Goal: Communication & Community: Answer question/provide support

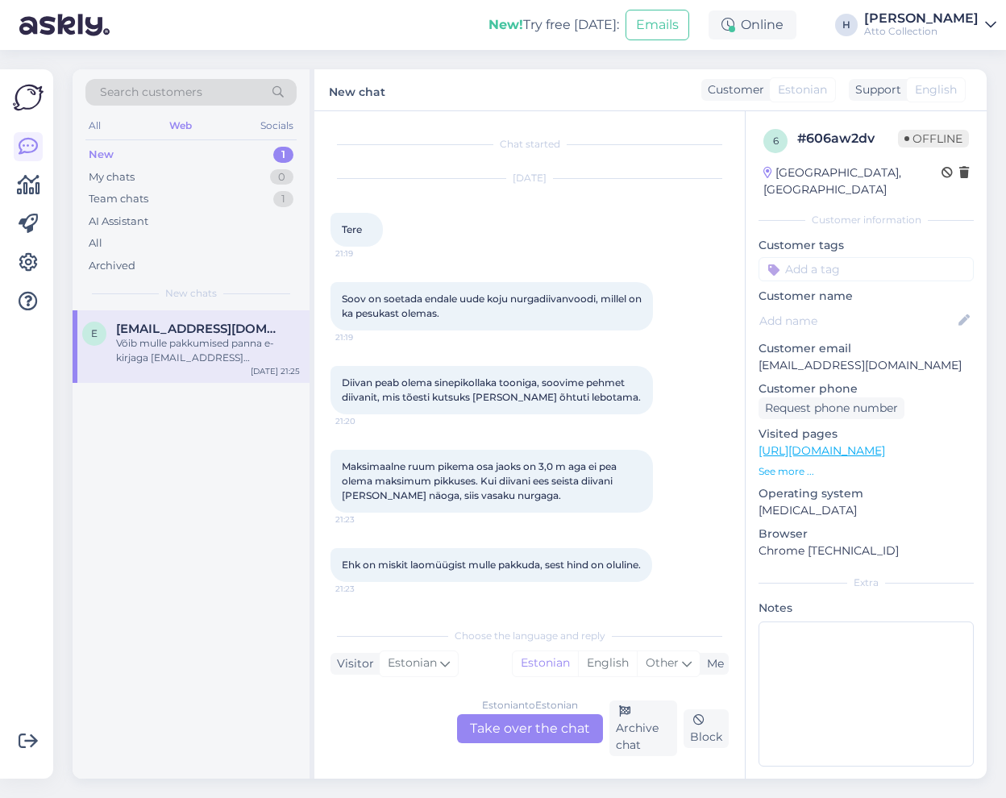
scroll to position [93, 0]
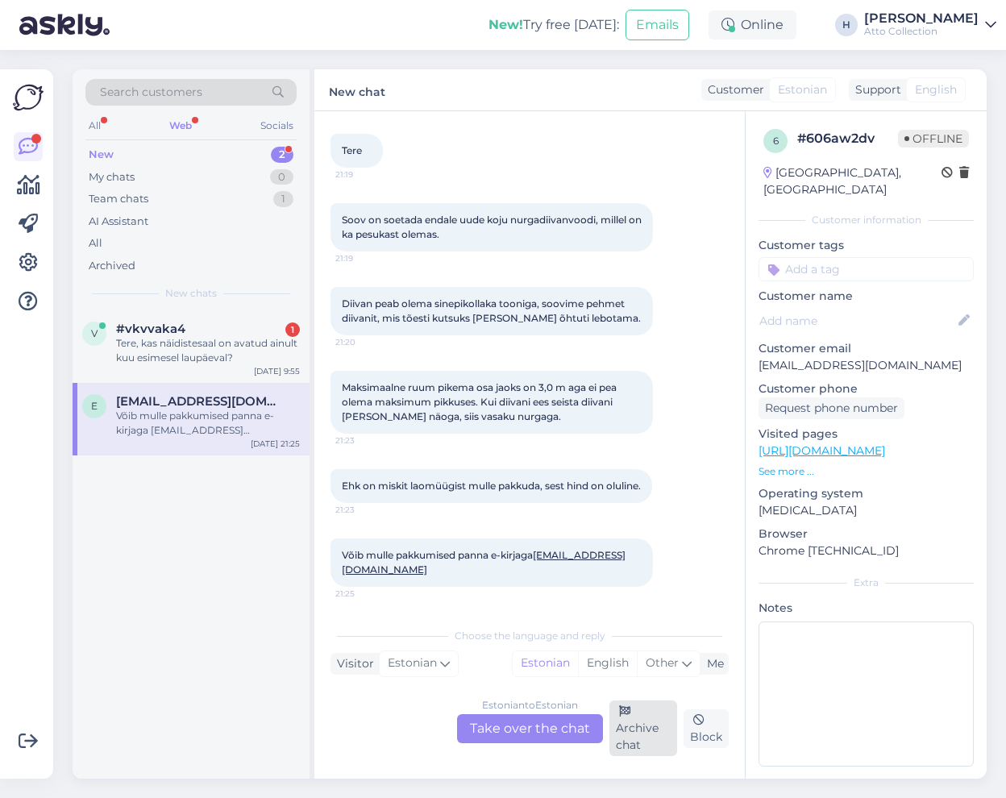
click at [636, 730] on div "Archive chat" at bounding box center [643, 728] width 69 height 56
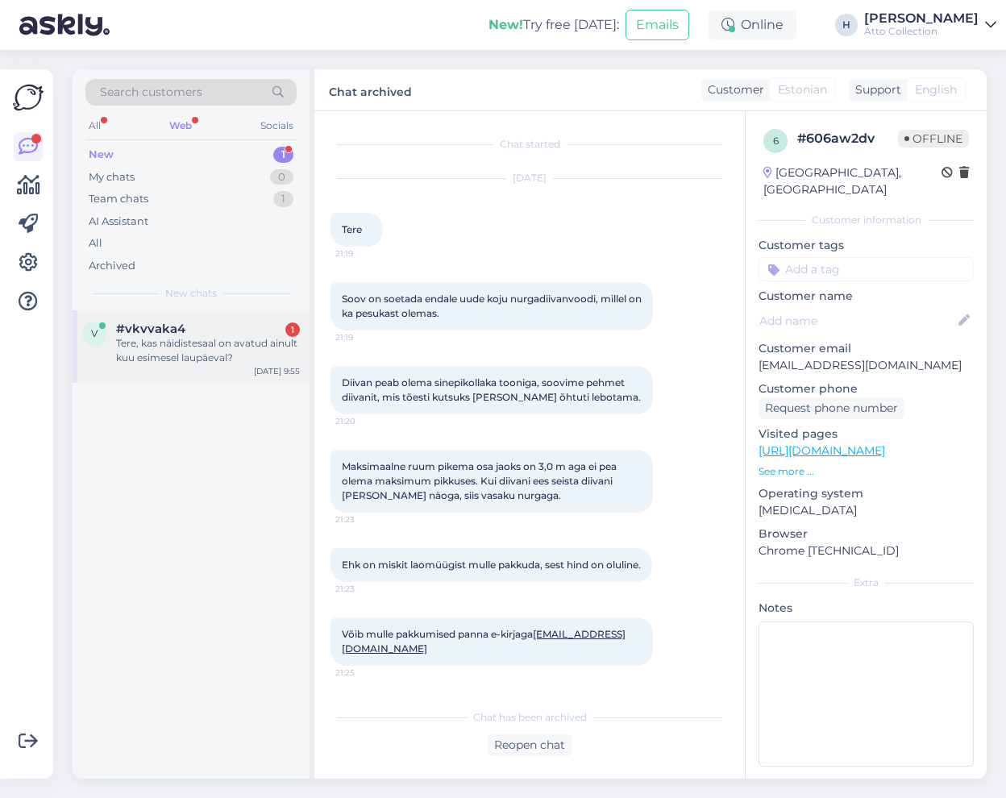
click at [179, 332] on span "#vkvvaka4" at bounding box center [150, 329] width 69 height 15
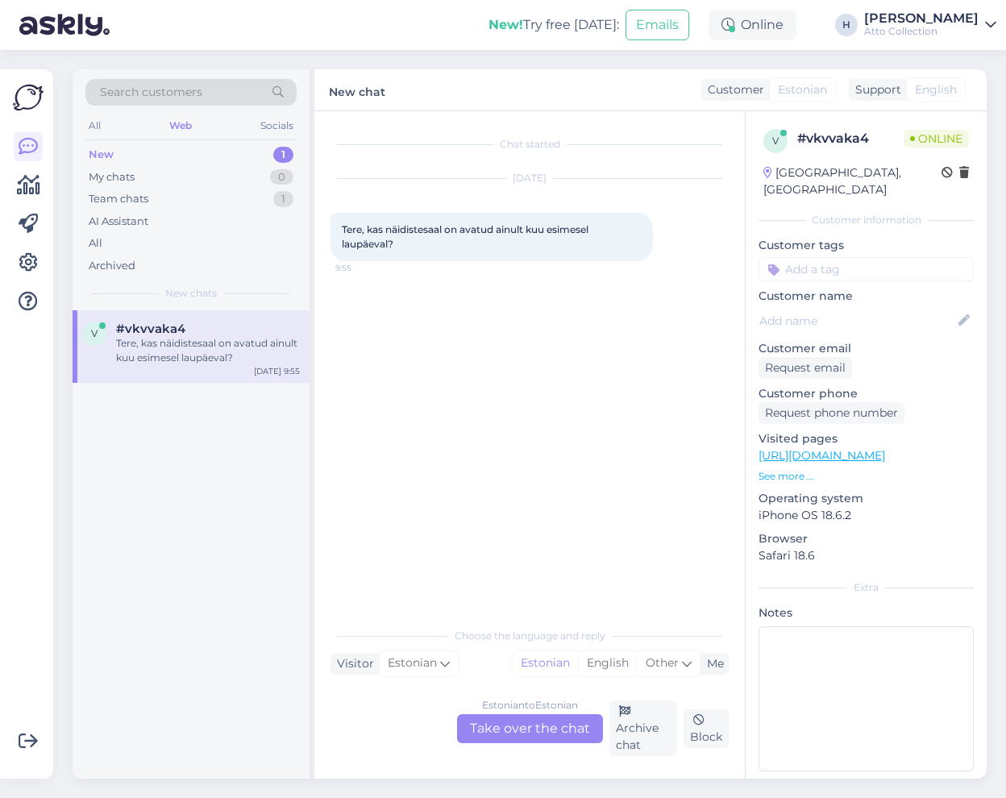
click at [522, 732] on div "Estonian to Estonian Take over the chat" at bounding box center [530, 728] width 146 height 29
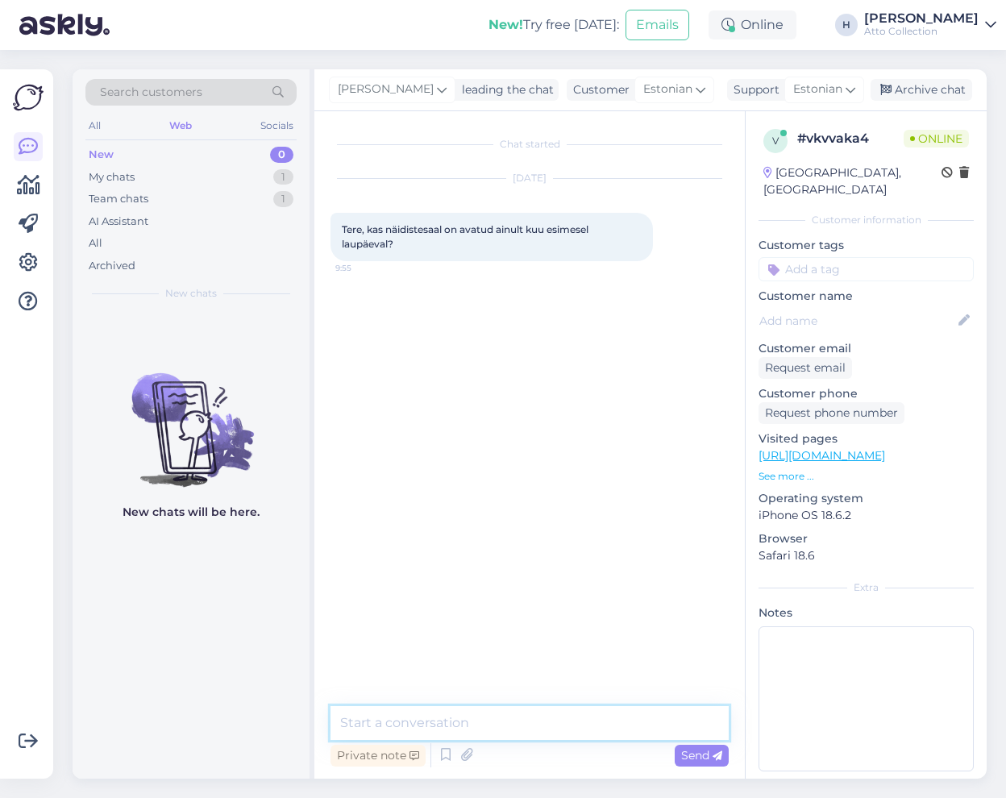
click at [421, 719] on textarea at bounding box center [529, 723] width 398 height 34
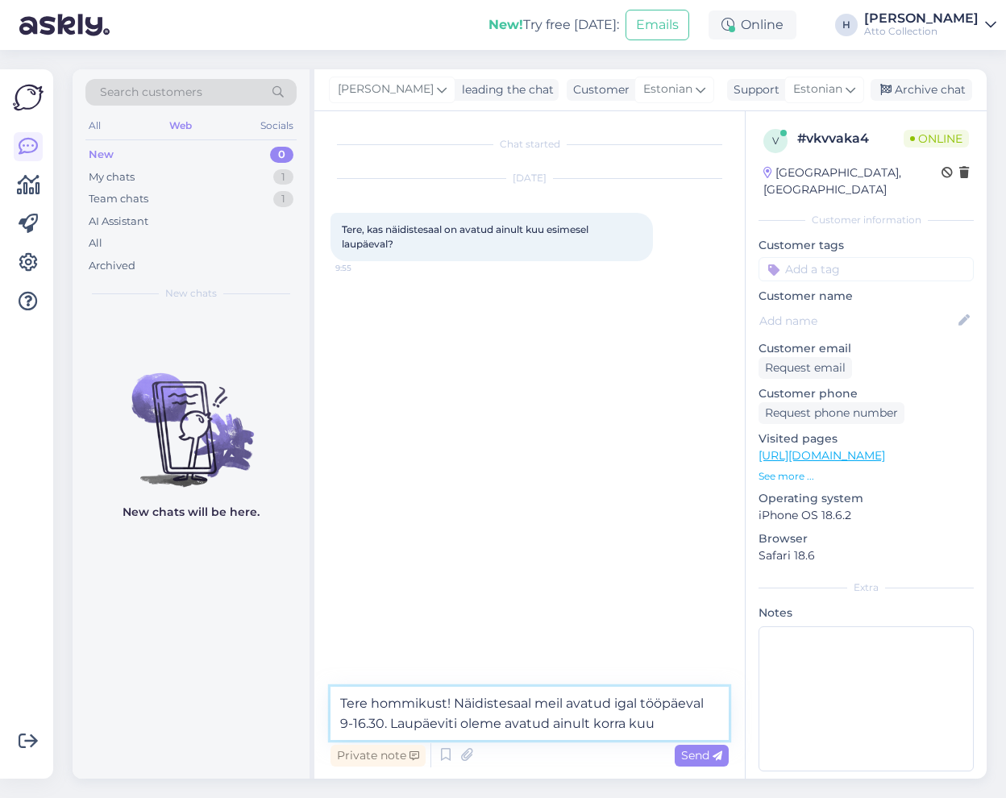
type textarea "Tere hommikust! Näidistesaal meil avatud igal tööpäeval 9-16.30. Laupäeviti ole…"
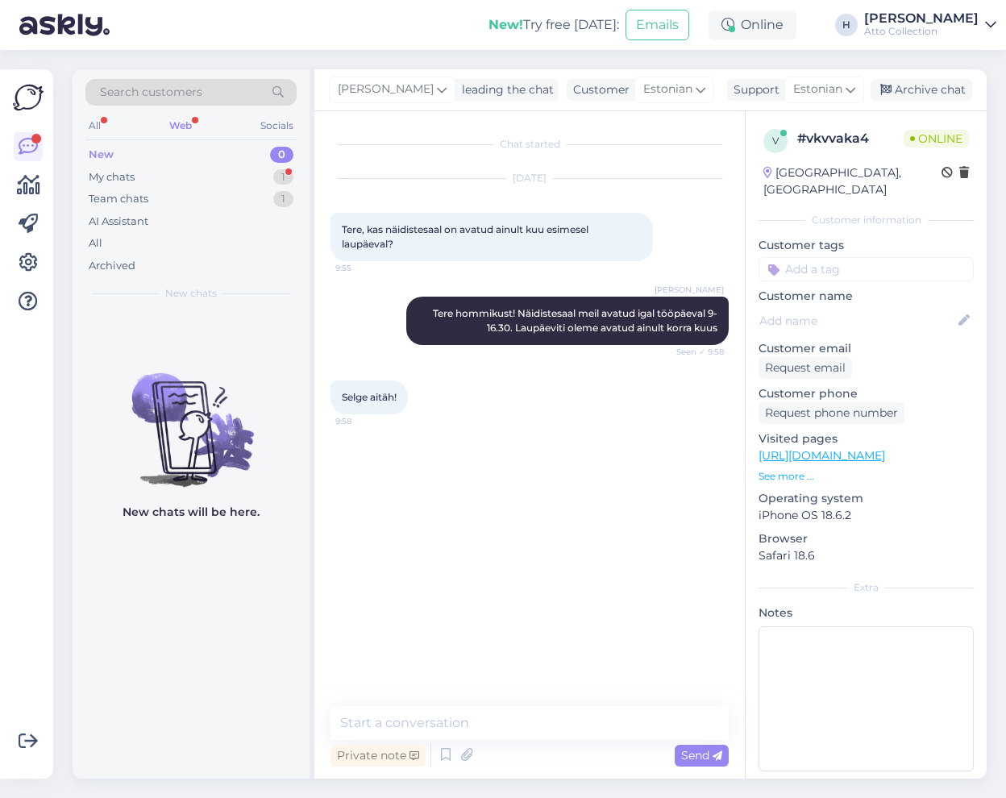
click at [186, 121] on div "Web" at bounding box center [180, 125] width 29 height 21
click at [125, 166] on div "My chats 1" at bounding box center [190, 177] width 211 height 23
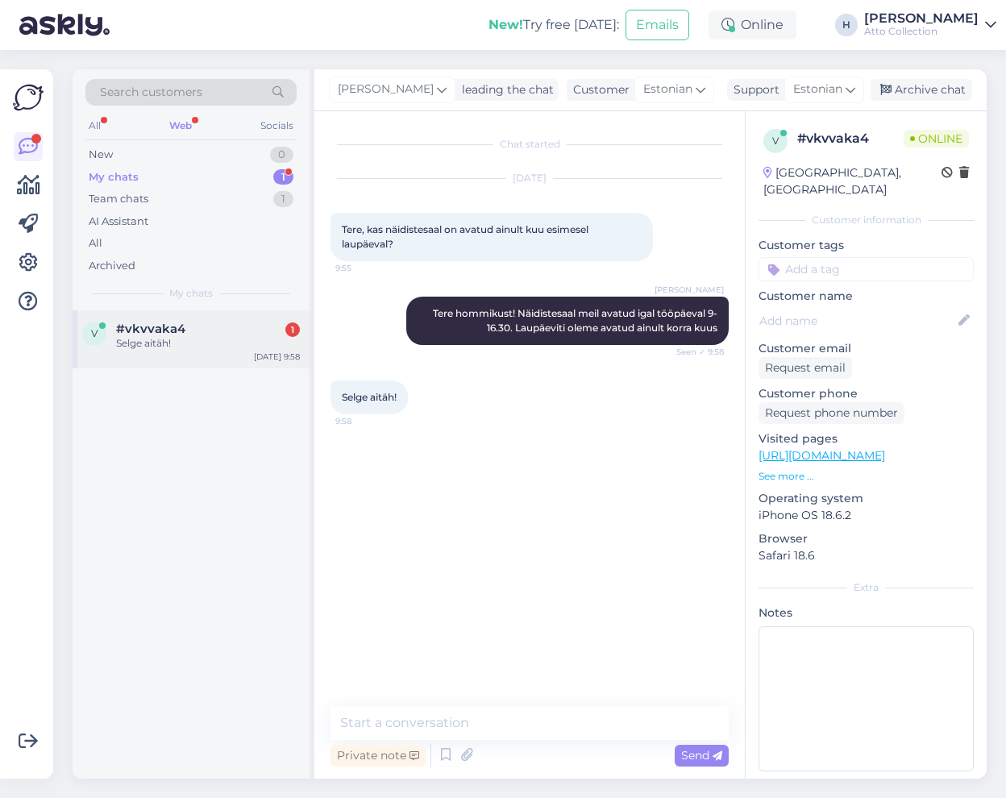
click at [166, 339] on div "Selge aitäh!" at bounding box center [208, 343] width 184 height 15
click at [423, 729] on textarea at bounding box center [529, 723] width 398 height 34
click at [471, 723] on textarea at bounding box center [529, 723] width 398 height 34
